Goal: Navigation & Orientation: Find specific page/section

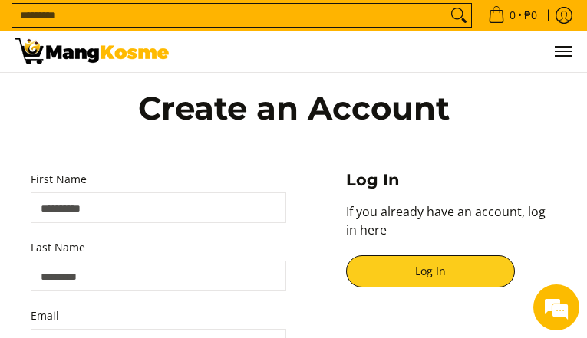
type input "**********"
type input "*********"
type input "**********"
